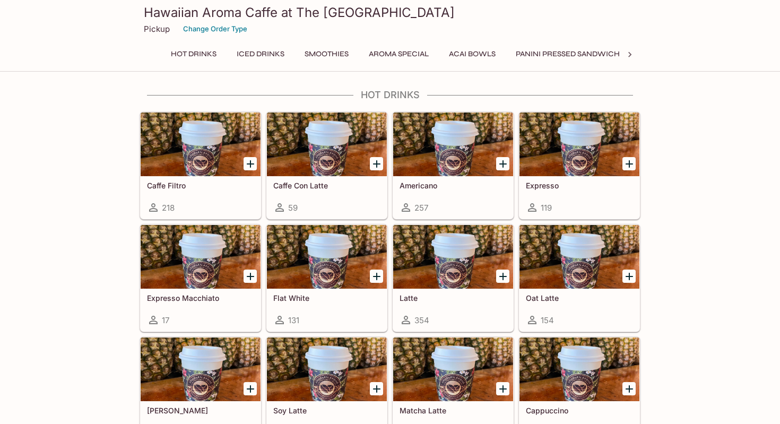
click at [329, 57] on button "Smoothies" at bounding box center [327, 54] width 56 height 15
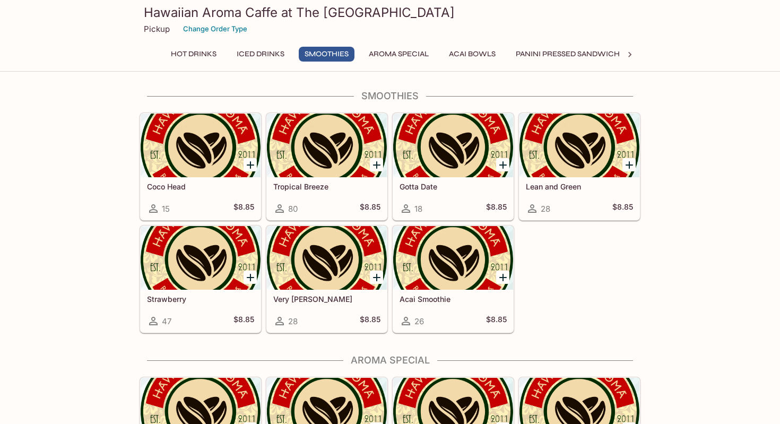
click at [462, 56] on button "Acai Bowls" at bounding box center [472, 54] width 58 height 15
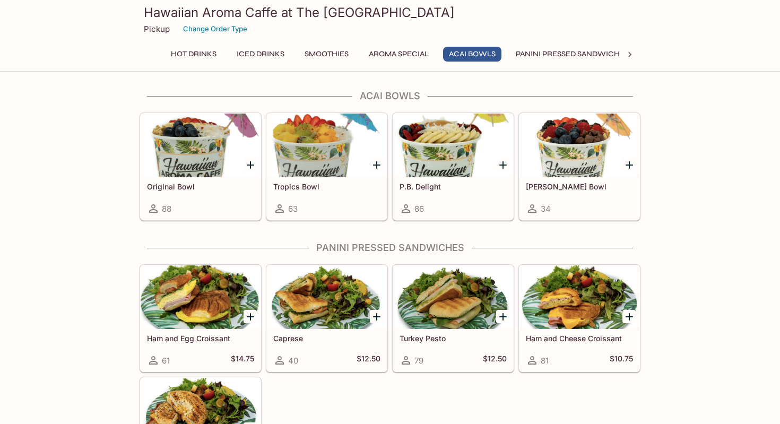
click at [566, 54] on button "Panini Pressed Sandwiches" at bounding box center [572, 54] width 125 height 15
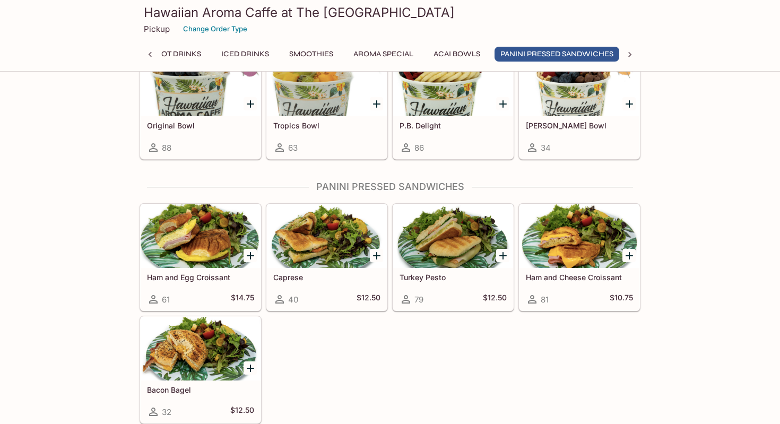
scroll to position [0, 18]
click at [437, 44] on div "Hawaiian Aroma Caffe at The Ilikai Pickup Change Order Type Hot Drinks Iced Dri…" at bounding box center [389, 34] width 509 height 68
click at [447, 57] on button "Acai Bowls" at bounding box center [456, 54] width 58 height 15
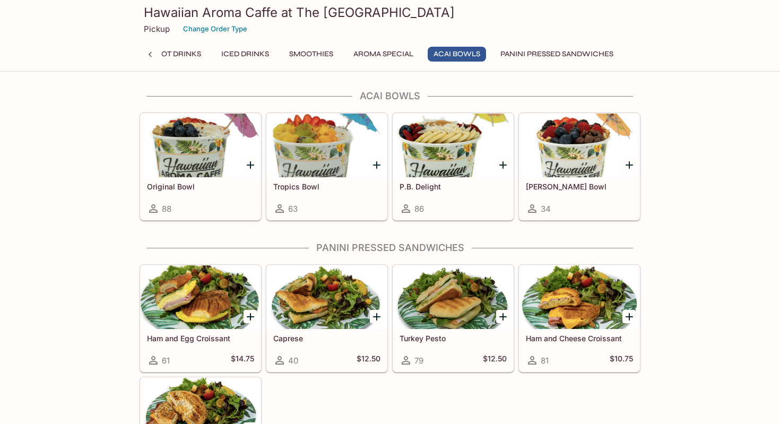
click at [370, 59] on button "Aroma Special" at bounding box center [383, 54] width 72 height 15
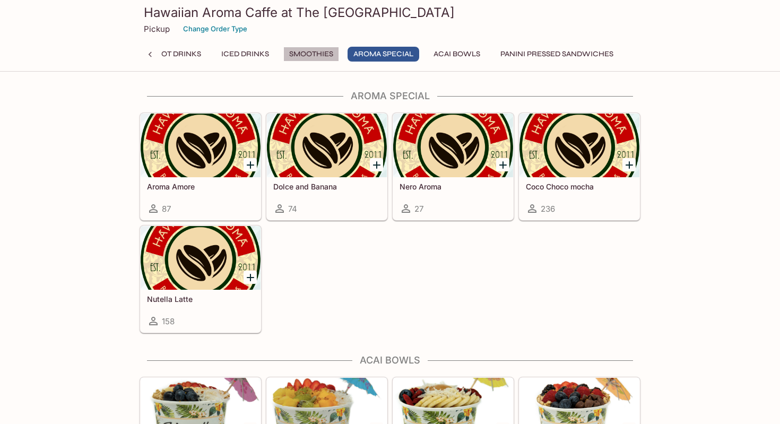
click at [299, 55] on button "Smoothies" at bounding box center [311, 54] width 56 height 15
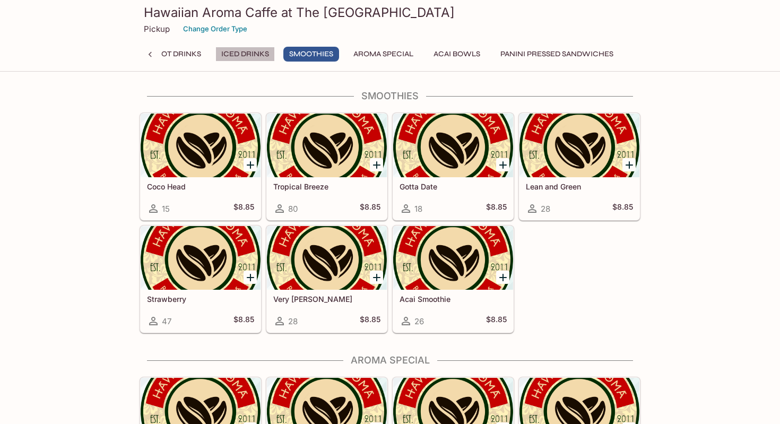
click at [258, 51] on button "Iced Drinks" at bounding box center [244, 54] width 59 height 15
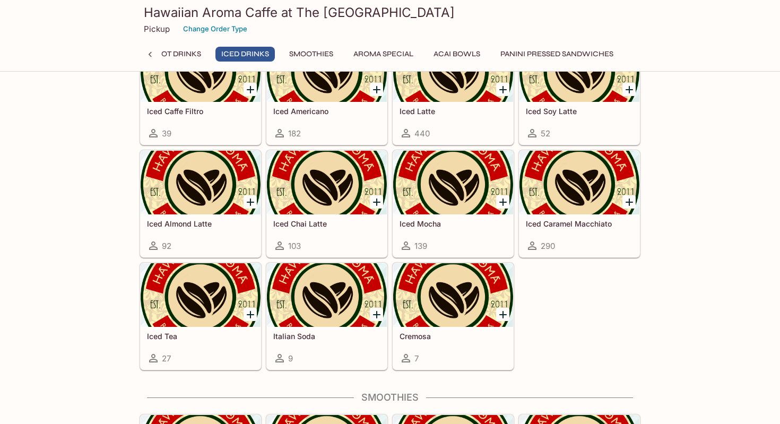
scroll to position [601, 0]
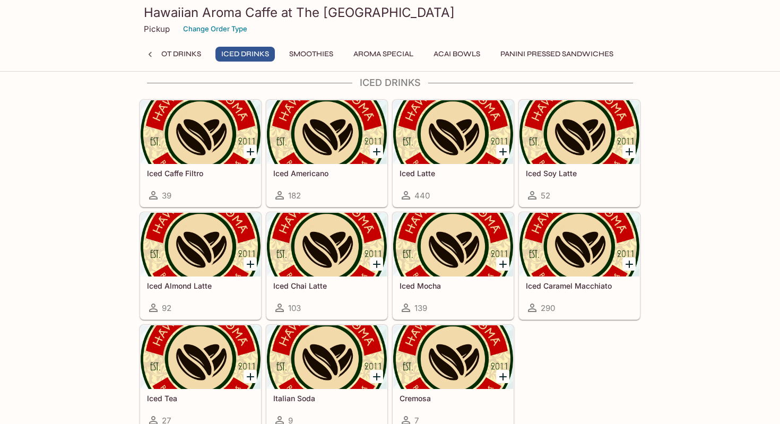
click at [179, 48] on button "Hot Drinks" at bounding box center [178, 54] width 57 height 15
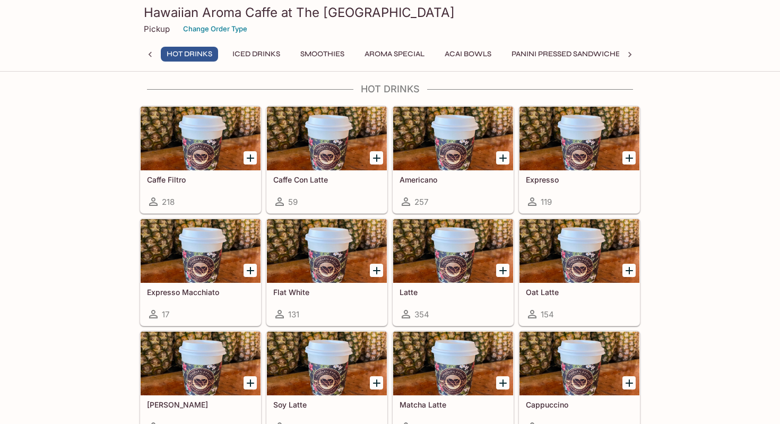
scroll to position [0, 0]
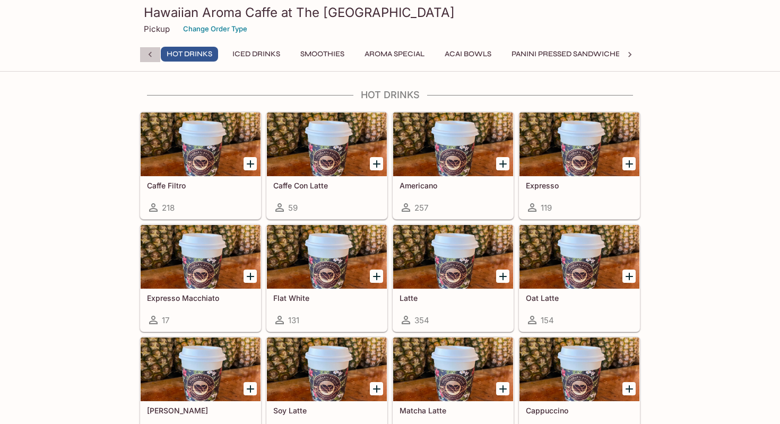
click at [141, 54] on div at bounding box center [149, 55] width 21 height 16
